Goal: Information Seeking & Learning: Learn about a topic

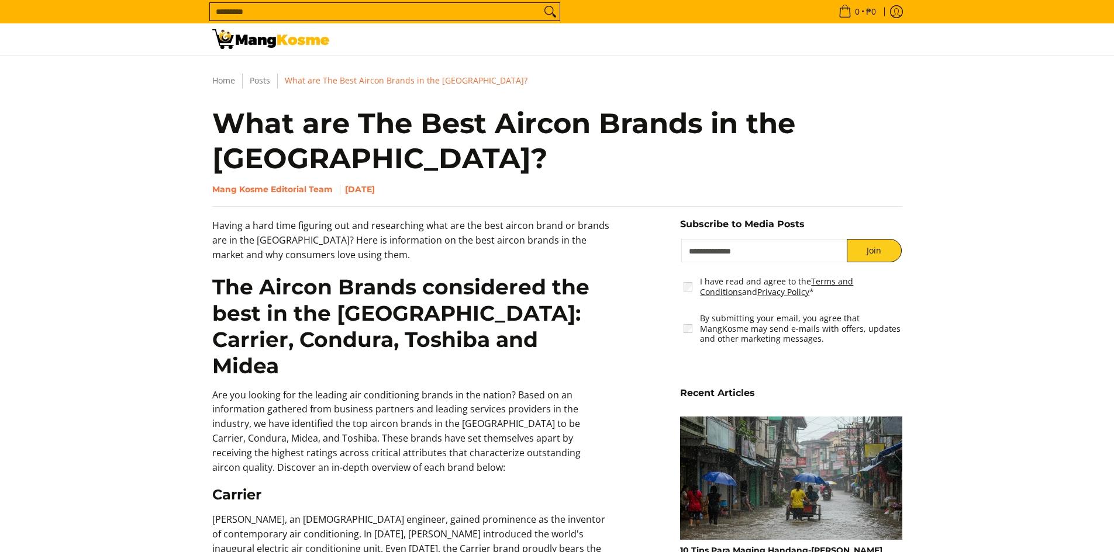
scroll to position [175, 0]
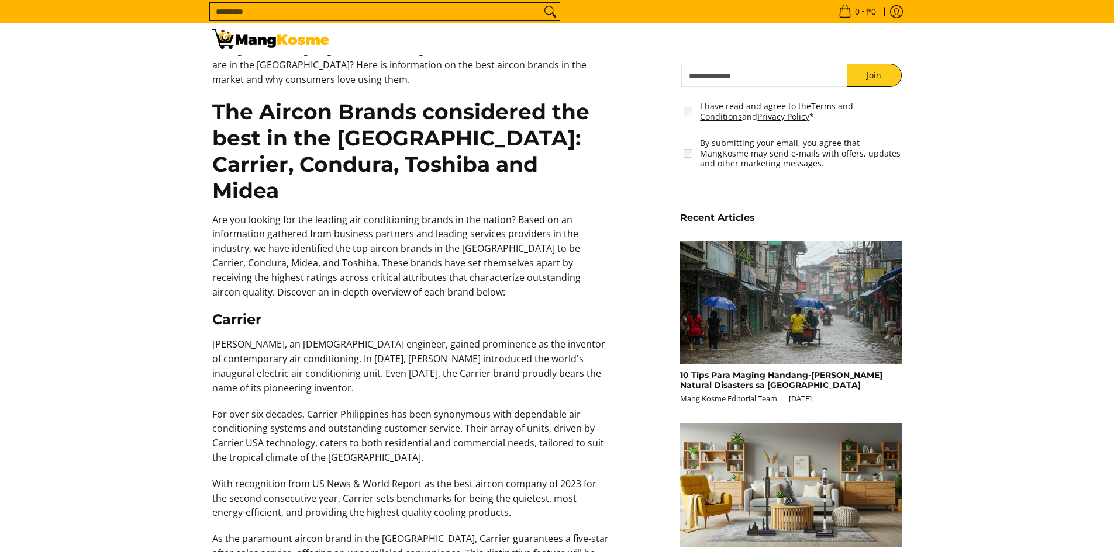
click at [224, 311] on h3 "Carrier" at bounding box center [411, 320] width 398 height 18
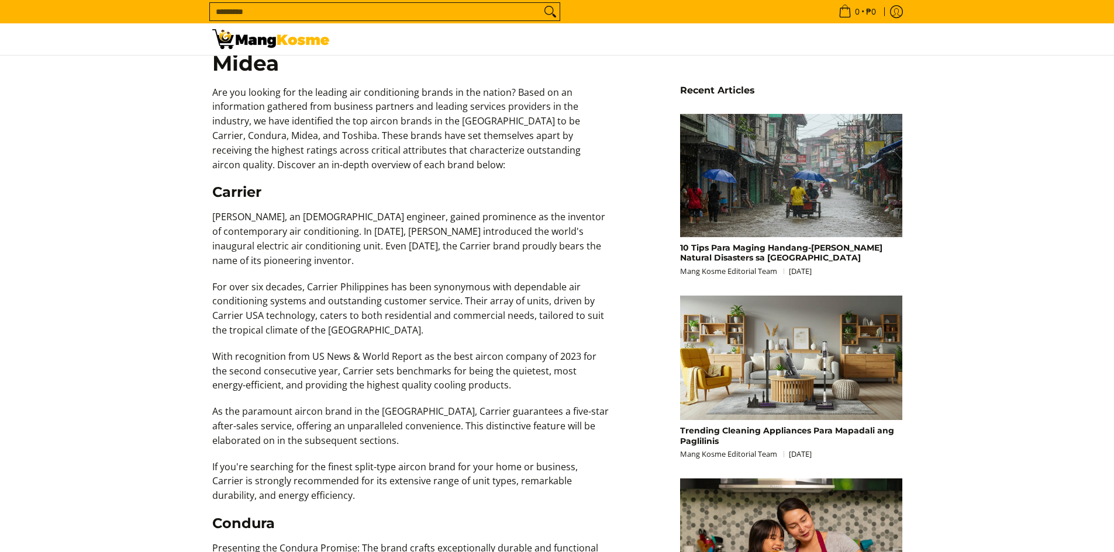
scroll to position [351, 0]
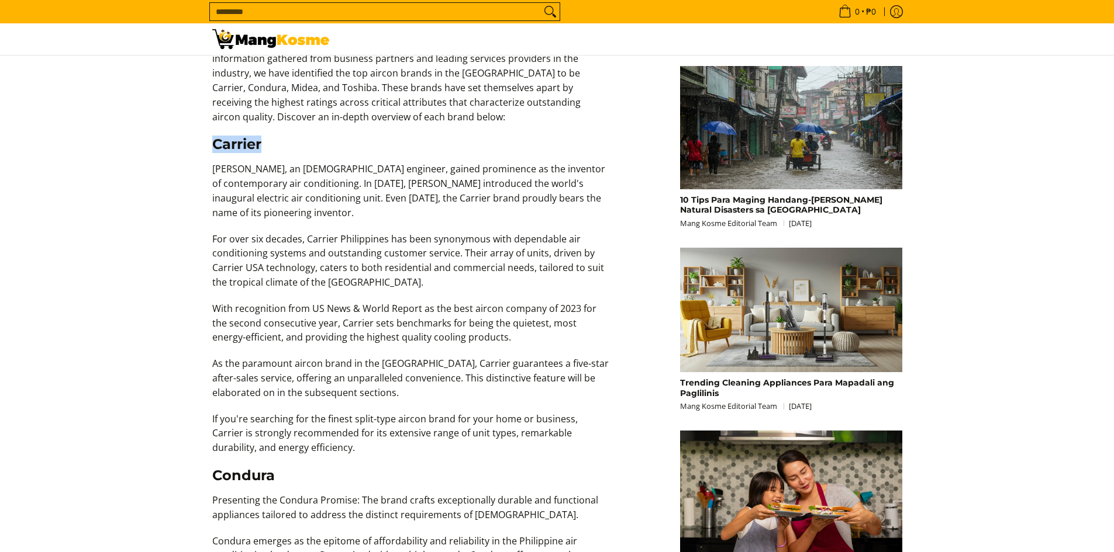
drag, startPoint x: 211, startPoint y: 116, endPoint x: 267, endPoint y: 116, distance: 56.1
click at [267, 116] on div "Having a hard time figuring out and researching what are the best aircon brand …" at bounding box center [410, 549] width 409 height 1362
copy h3 "Carrier"
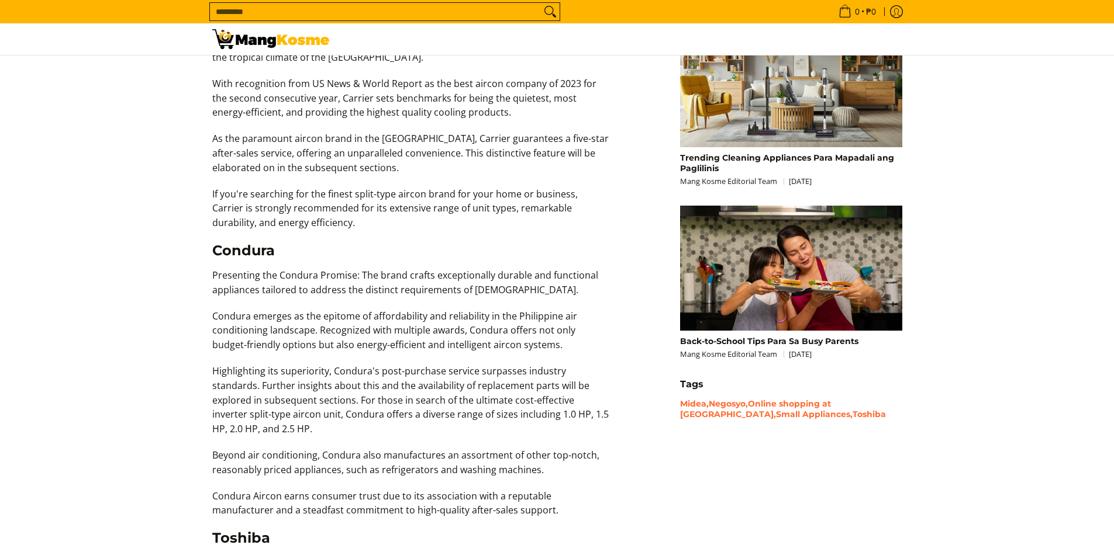
scroll to position [585, 0]
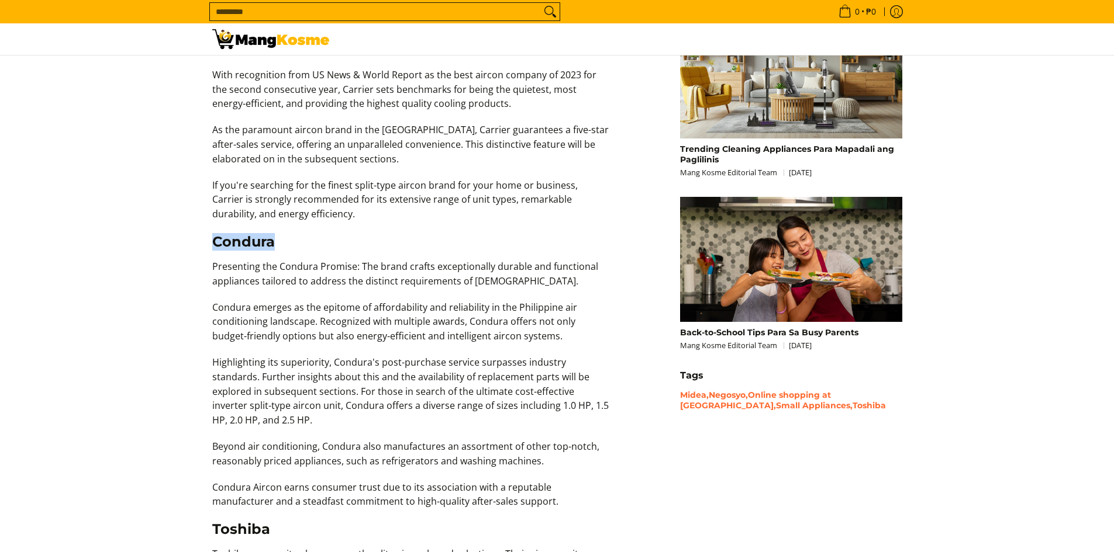
drag, startPoint x: 211, startPoint y: 216, endPoint x: 298, endPoint y: 213, distance: 86.6
click at [298, 213] on div "Having a hard time figuring out and researching what are the best aircon brand …" at bounding box center [410, 315] width 409 height 1362
copy h3 "Condura"
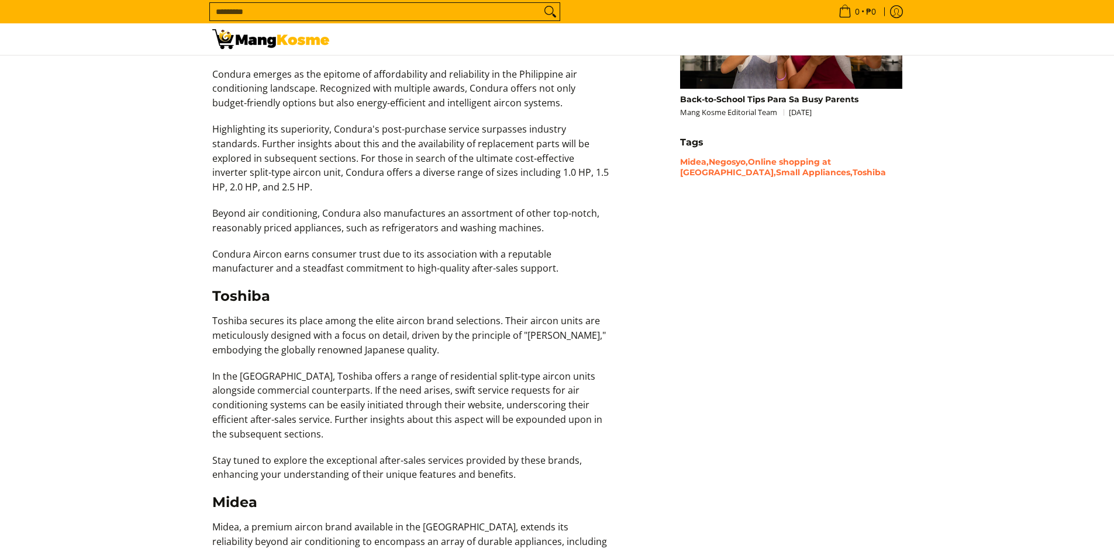
scroll to position [818, 0]
drag, startPoint x: 208, startPoint y: 268, endPoint x: 271, endPoint y: 265, distance: 63.2
click at [271, 265] on div "Having a hard time figuring out and researching what are the best aircon brand …" at bounding box center [410, 81] width 409 height 1362
copy h3 "Toshiba"
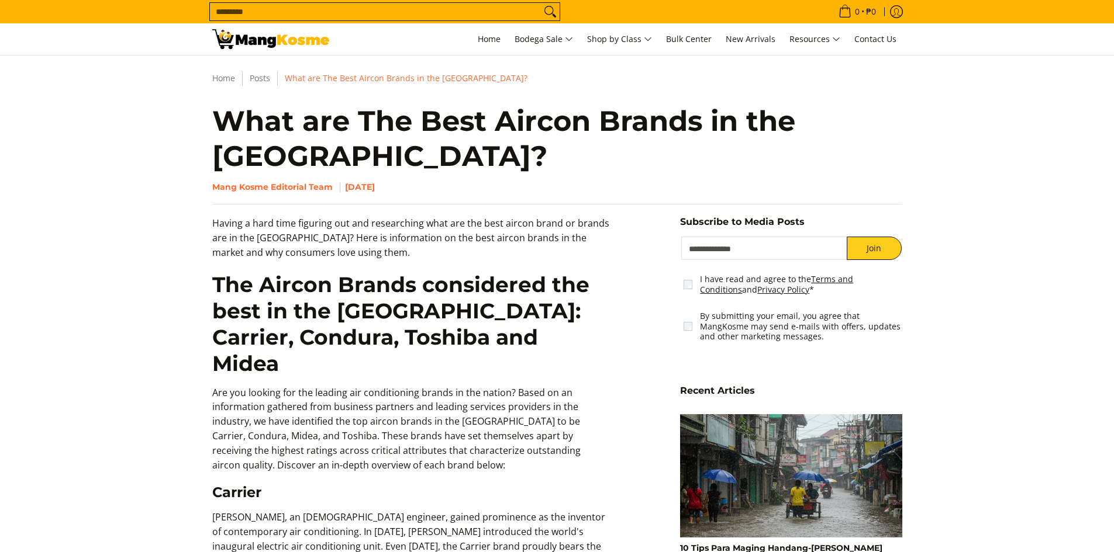
scroll to position [0, 0]
